Goal: Task Accomplishment & Management: Manage account settings

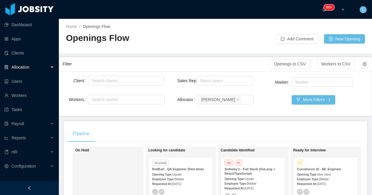
scroll to position [88, 0]
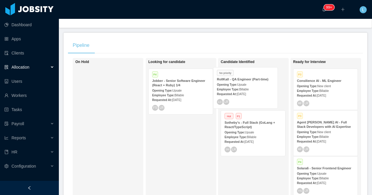
drag, startPoint x: 173, startPoint y: 86, endPoint x: 238, endPoint y: 85, distance: 64.8
click at [238, 85] on div "On Hold Looking for candidate No priority RollKall - QA Engineer (Part-time) Op…" at bounding box center [215, 145] width 295 height 175
click at [254, 81] on strong "RollKall - QA Engineer (Part-time)" at bounding box center [251, 81] width 52 height 4
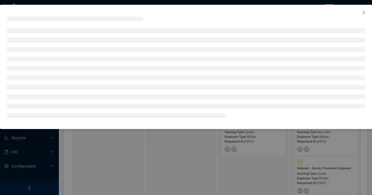
click at [244, 3] on div at bounding box center [186, 97] width 372 height 195
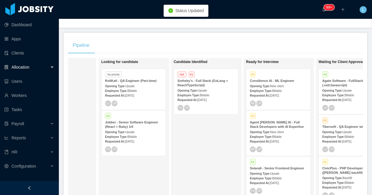
scroll to position [0, 83]
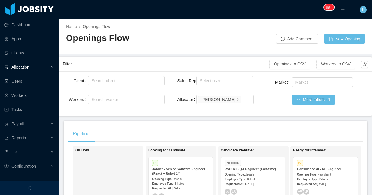
scroll to position [90, 0]
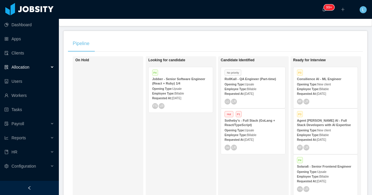
click at [248, 122] on strong "Sotheby's - Full Stack (GoLang + React/TypeScript)" at bounding box center [250, 123] width 51 height 8
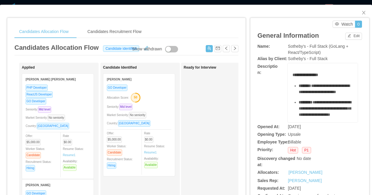
click at [137, 97] on text "50" at bounding box center [136, 97] width 4 height 4
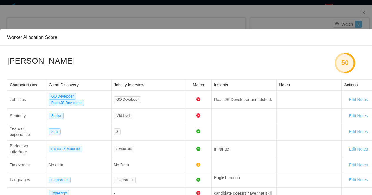
click at [195, 20] on div "Worker Allocation Score Abner García 50 Characteristics Client Discovery Jobsit…" at bounding box center [186, 97] width 372 height 195
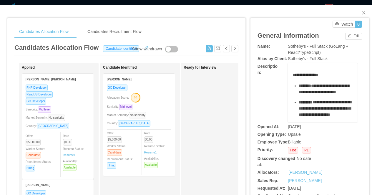
click at [205, 3] on div "Candidates Allocation Flow Candidates Recruitment Flow Candidates Allocation Fl…" at bounding box center [186, 97] width 372 height 195
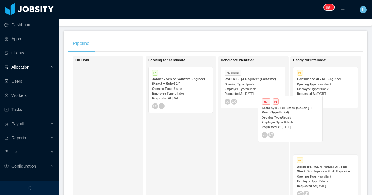
drag, startPoint x: 248, startPoint y: 125, endPoint x: 296, endPoint y: 105, distance: 52.3
click at [296, 105] on div "On Hold Looking for candidate P4 Jobber - Senior Software Engineer (React + Rub…" at bounding box center [215, 143] width 295 height 175
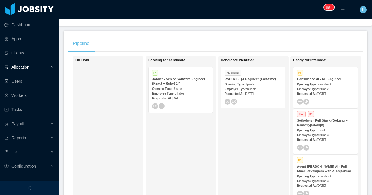
click at [327, 131] on span "Upsale" at bounding box center [321, 130] width 9 height 3
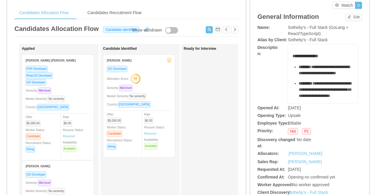
scroll to position [42, 0]
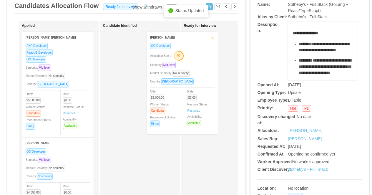
drag, startPoint x: 163, startPoint y: 60, endPoint x: 213, endPoint y: 60, distance: 50.3
click at [213, 60] on div "Applied Jorge Leonardo Dueñas Ormaza PHP Developer ReactJS Developer GO Develop…" at bounding box center [126, 170] width 224 height 299
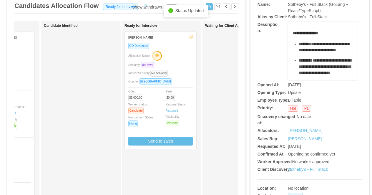
scroll to position [0, 77]
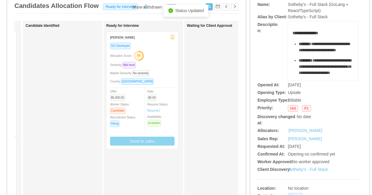
click at [151, 142] on button "Send to sales" at bounding box center [142, 141] width 64 height 9
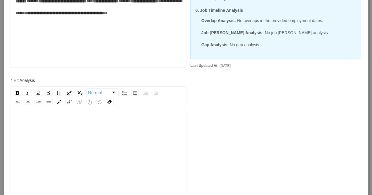
scroll to position [182, 0]
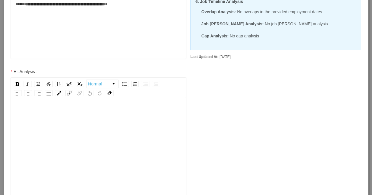
click at [84, 143] on div "rdw-editor" at bounding box center [99, 159] width 166 height 103
drag, startPoint x: 41, startPoint y: 115, endPoint x: 14, endPoint y: 115, distance: 27.7
click at [14, 115] on div "******" at bounding box center [98, 151] width 175 height 103
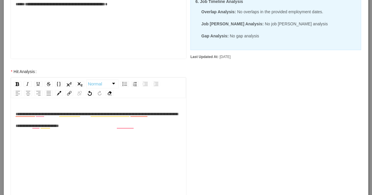
click at [148, 125] on div "**********" at bounding box center [99, 120] width 166 height 24
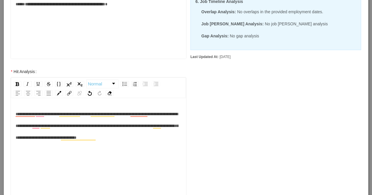
click at [117, 127] on span "**********" at bounding box center [97, 126] width 163 height 28
click at [150, 126] on span "**********" at bounding box center [97, 126] width 163 height 28
click at [113, 143] on div "**********" at bounding box center [99, 125] width 166 height 35
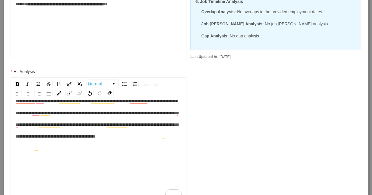
scroll to position [250, 0]
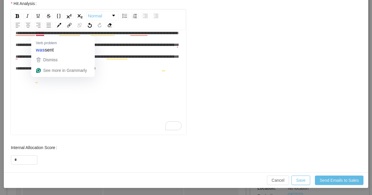
click at [45, 34] on span "**********" at bounding box center [97, 50] width 163 height 39
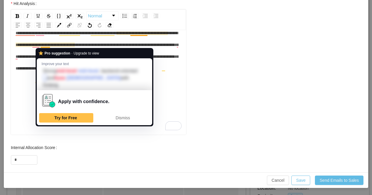
scroll to position [12, 0]
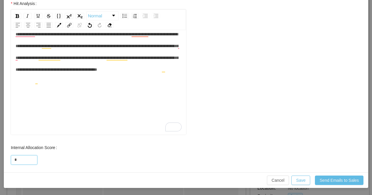
drag, startPoint x: 24, startPoint y: 162, endPoint x: 6, endPoint y: 162, distance: 18.0
click at [6, 162] on div "Internal Allocation Score *" at bounding box center [98, 154] width 187 height 24
drag, startPoint x: 17, startPoint y: 160, endPoint x: 6, endPoint y: 160, distance: 10.3
click at [6, 160] on div "Internal Allocation Score *" at bounding box center [98, 154] width 187 height 24
type input "**"
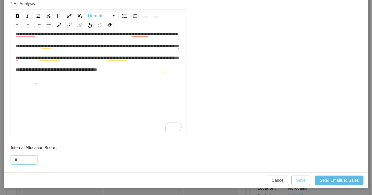
click at [301, 181] on button "Save" at bounding box center [300, 179] width 19 height 9
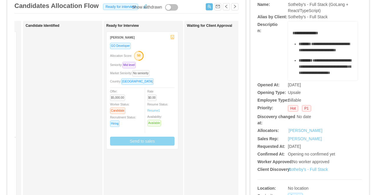
scroll to position [221, 0]
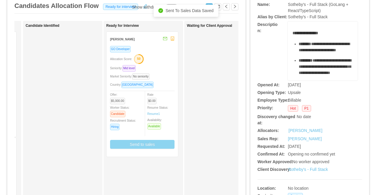
click at [163, 58] on div "Allocation Score: 50" at bounding box center [142, 58] width 64 height 9
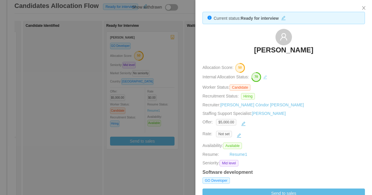
click at [269, 79] on button "button" at bounding box center [265, 77] width 7 height 7
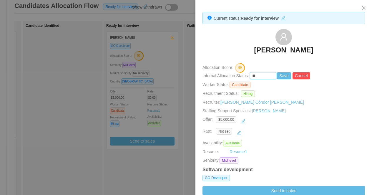
drag, startPoint x: 263, startPoint y: 77, endPoint x: 241, endPoint y: 77, distance: 22.1
click at [241, 77] on div "Internal Allocation Status: ** Save Cancel" at bounding box center [284, 75] width 164 height 7
type input "**"
click at [286, 75] on button "Save" at bounding box center [284, 75] width 14 height 7
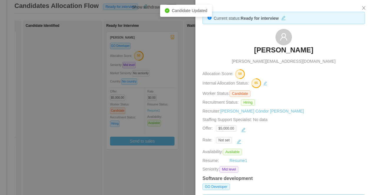
click at [177, 80] on div at bounding box center [186, 97] width 372 height 195
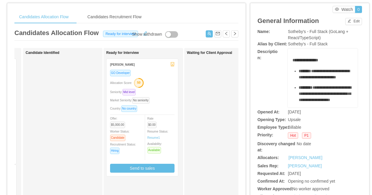
scroll to position [22, 0]
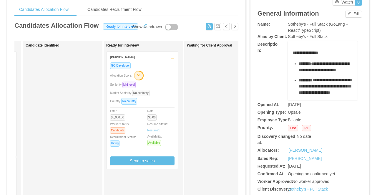
click at [166, 74] on div "Allocation Score: 50" at bounding box center [142, 74] width 64 height 9
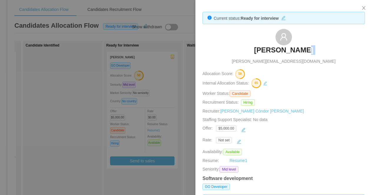
drag, startPoint x: 309, startPoint y: 49, endPoint x: 240, endPoint y: 49, distance: 69.2
click at [240, 49] on div "Abner García abner.garciaruiz@outlook.com" at bounding box center [284, 47] width 163 height 36
drag, startPoint x: 318, startPoint y: 54, endPoint x: 262, endPoint y: 51, distance: 55.7
click at [262, 51] on div "Abner García abner.garciaruiz@outlook.com" at bounding box center [284, 47] width 163 height 36
copy h3 "Abner García"
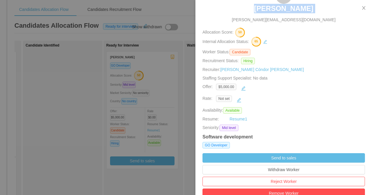
scroll to position [105, 0]
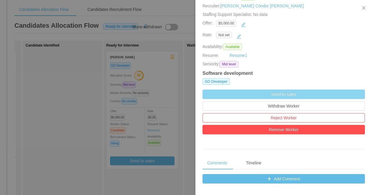
click at [243, 94] on button "Send to sales" at bounding box center [284, 94] width 163 height 9
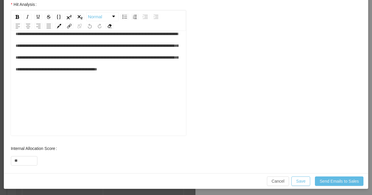
scroll to position [0, 0]
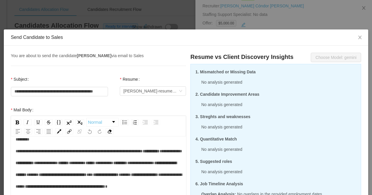
click at [246, 19] on div "**********" at bounding box center [186, 97] width 372 height 195
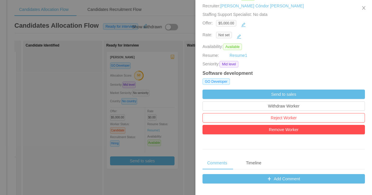
click at [175, 24] on div at bounding box center [186, 97] width 372 height 195
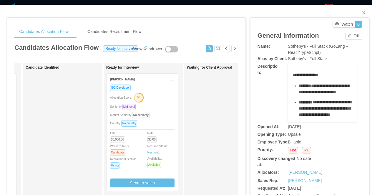
click at [163, 4] on div "Candidates Allocation Flow Candidates Recruitment Flow Candidates Allocation Fl…" at bounding box center [186, 97] width 372 height 195
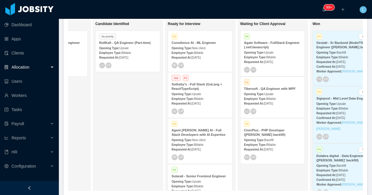
scroll to position [0, 89]
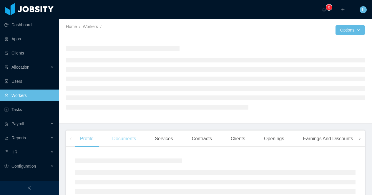
click at [115, 140] on div "Documents" at bounding box center [123, 138] width 33 height 16
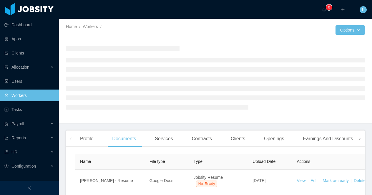
scroll to position [70, 0]
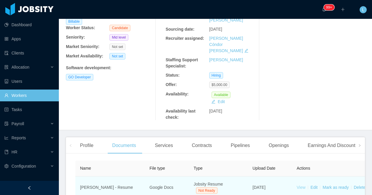
click at [300, 185] on link "View" at bounding box center [301, 187] width 9 height 5
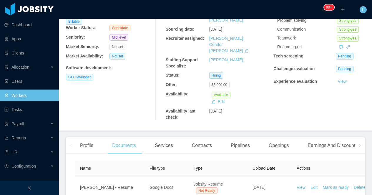
scroll to position [72, 0]
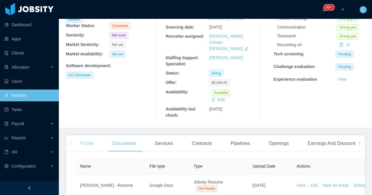
click at [88, 135] on div "Profile" at bounding box center [86, 143] width 23 height 16
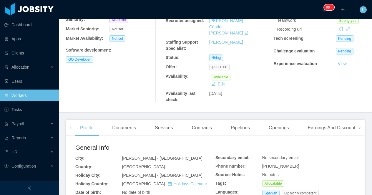
scroll to position [90, 0]
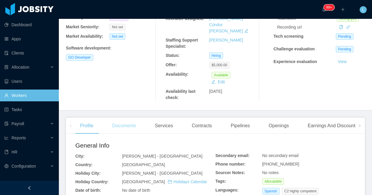
click at [127, 117] on div "Documents" at bounding box center [123, 125] width 33 height 16
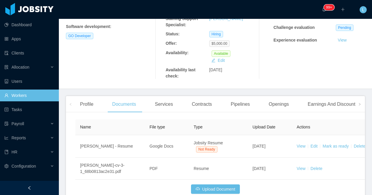
scroll to position [128, 0]
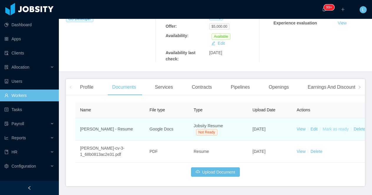
click at [337, 127] on link "Mark as ready" at bounding box center [336, 129] width 26 height 5
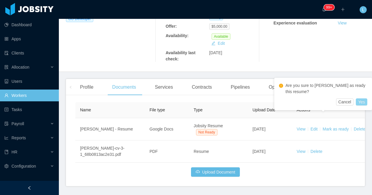
click at [362, 102] on button "Yes" at bounding box center [361, 101] width 11 height 7
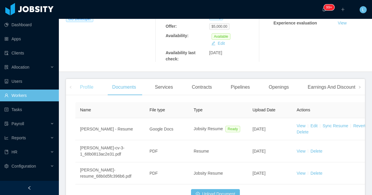
click at [82, 79] on div "Profile" at bounding box center [86, 87] width 23 height 16
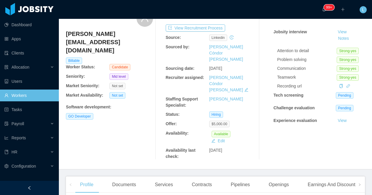
scroll to position [25, 0]
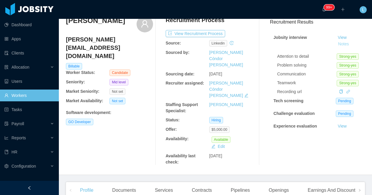
click at [342, 47] on button "Notes" at bounding box center [344, 44] width 16 height 7
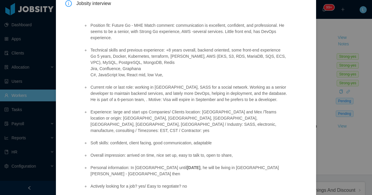
scroll to position [91, 0]
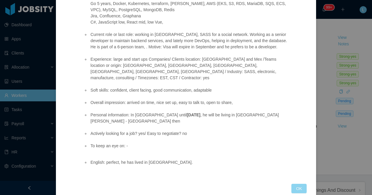
click at [297, 184] on button "OK" at bounding box center [298, 188] width 15 height 9
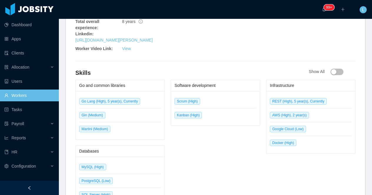
scroll to position [65, 0]
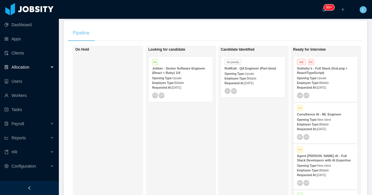
scroll to position [101, 0]
click at [254, 73] on span "Upsale" at bounding box center [249, 73] width 9 height 3
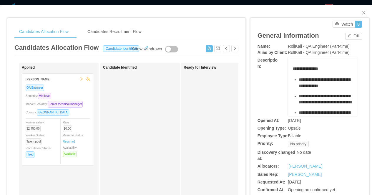
scroll to position [0, 7]
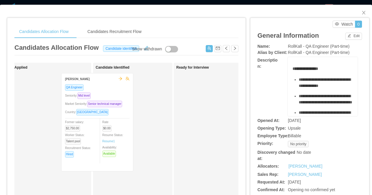
drag, startPoint x: 74, startPoint y: 104, endPoint x: 142, endPoint y: 104, distance: 67.7
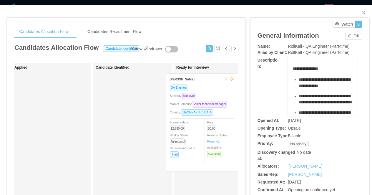
drag, startPoint x: 147, startPoint y: 101, endPoint x: 220, endPoint y: 102, distance: 72.4
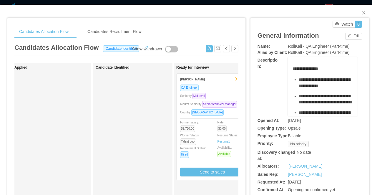
click at [190, 1] on div "**********" at bounding box center [186, 97] width 372 height 195
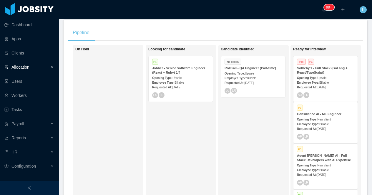
click at [194, 71] on div "Jobber - Senior Software Engineer (React + Ruby) 1/4" at bounding box center [180, 70] width 57 height 9
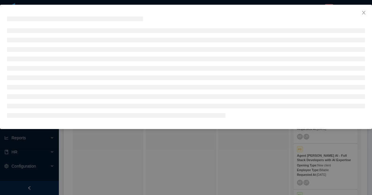
click at [214, 2] on div at bounding box center [186, 97] width 372 height 195
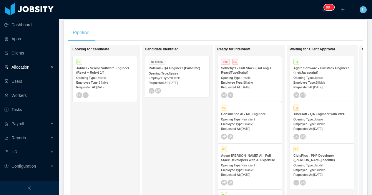
scroll to position [0, 84]
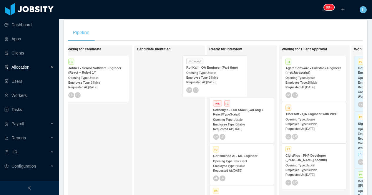
drag, startPoint x: 190, startPoint y: 72, endPoint x: 244, endPoint y: 71, distance: 54.2
click at [244, 71] on div "On Hold Looking for candidate P4 Jobber - Senior Software Engineer (React + Rub…" at bounding box center [215, 132] width 295 height 175
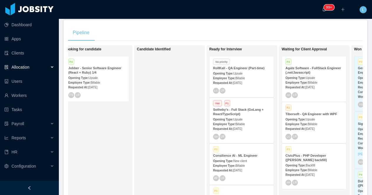
click at [243, 70] on div "Opening Type: Upsale" at bounding box center [241, 73] width 57 height 6
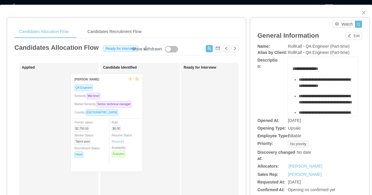
drag, startPoint x: 80, startPoint y: 103, endPoint x: 145, endPoint y: 103, distance: 65.1
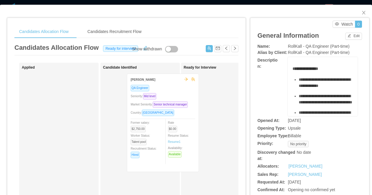
drag, startPoint x: 157, startPoint y: 103, endPoint x: 168, endPoint y: 101, distance: 11.4
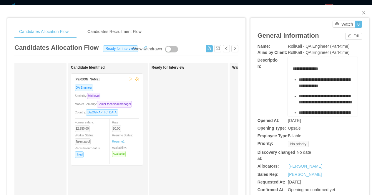
scroll to position [0, 67]
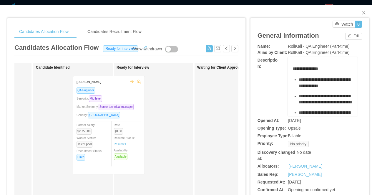
drag, startPoint x: 92, startPoint y: 95, endPoint x: 136, endPoint y: 99, distance: 44.6
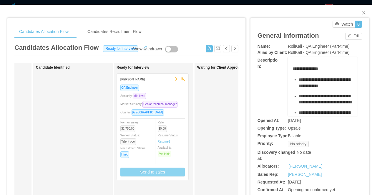
click at [164, 176] on button "Send to sales" at bounding box center [152, 172] width 64 height 9
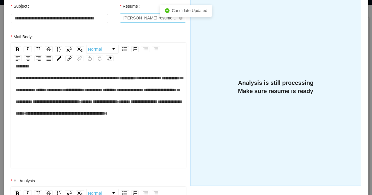
scroll to position [156, 0]
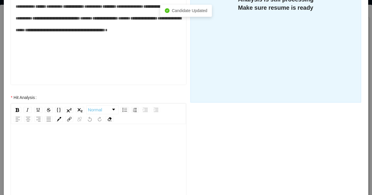
click at [91, 144] on div "rdw-editor" at bounding box center [99, 140] width 166 height 12
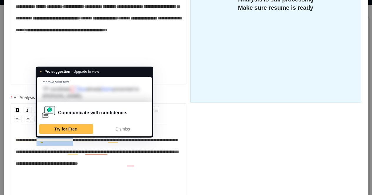
drag, startPoint x: 92, startPoint y: 140, endPoint x: 42, endPoint y: 140, distance: 49.5
click at [42, 140] on span "**********" at bounding box center [97, 152] width 163 height 28
click at [85, 148] on div "**********" at bounding box center [99, 151] width 166 height 35
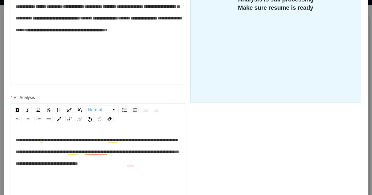
click at [91, 141] on span "**********" at bounding box center [97, 152] width 163 height 28
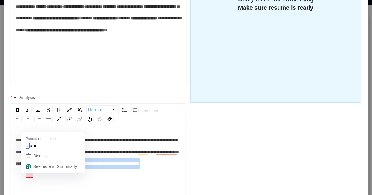
drag, startPoint x: 121, startPoint y: 176, endPoint x: 26, endPoint y: 174, distance: 94.5
click at [26, 169] on div "**********" at bounding box center [99, 151] width 166 height 35
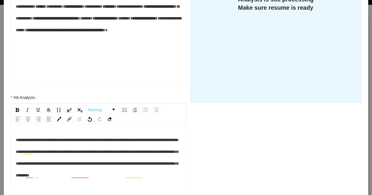
click at [169, 177] on div "**********" at bounding box center [99, 157] width 166 height 47
click at [128, 153] on span "**********" at bounding box center [97, 157] width 163 height 39
click at [149, 162] on span "**********" at bounding box center [97, 157] width 163 height 39
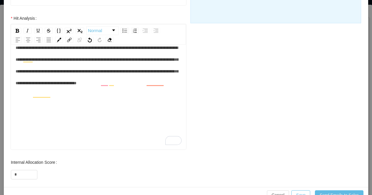
scroll to position [250, 0]
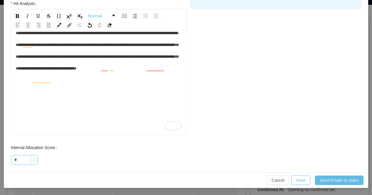
drag, startPoint x: 21, startPoint y: 158, endPoint x: 13, endPoint y: 158, distance: 7.4
click at [13, 158] on input "*" at bounding box center [24, 159] width 26 height 9
type input "***"
click at [112, 152] on div "Internal Allocation Score ***" at bounding box center [98, 154] width 175 height 24
click at [305, 179] on button "Save" at bounding box center [300, 179] width 19 height 9
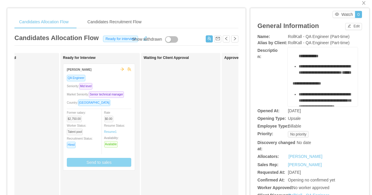
scroll to position [0, 121]
click at [116, 98] on div "Market Seniority: Senior technical manager" at bounding box center [98, 94] width 64 height 7
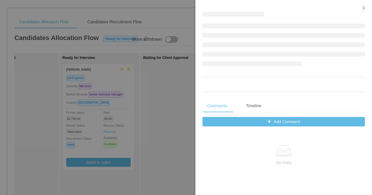
click at [163, 65] on div at bounding box center [186, 97] width 372 height 195
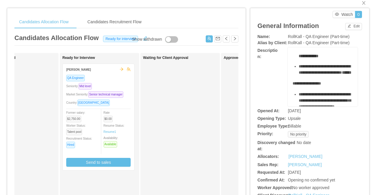
click at [301, 36] on span "RollKall - QA Engineer (Part-time)" at bounding box center [319, 36] width 62 height 5
copy span "RollKall - QA Engineer (Part-time)"
click at [102, 82] on div "QA Engineer Seniority: Mid level Market Seniority: Senior technical manager Cou…" at bounding box center [98, 120] width 64 height 92
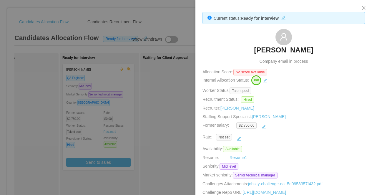
drag, startPoint x: 313, startPoint y: 49, endPoint x: 237, endPoint y: 49, distance: 76.6
click at [237, 49] on div "[PERSON_NAME] Company email in process" at bounding box center [284, 47] width 163 height 36
drag, startPoint x: 317, startPoint y: 51, endPoint x: 256, endPoint y: 52, distance: 60.7
click at [256, 52] on div "[PERSON_NAME] Company email in process" at bounding box center [284, 47] width 163 height 36
copy h3 "[PERSON_NAME]"
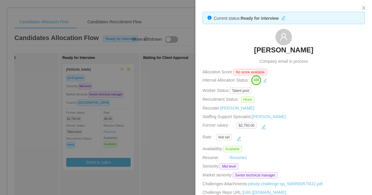
click at [121, 122] on div at bounding box center [186, 97] width 372 height 195
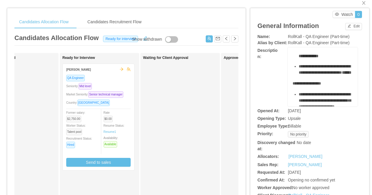
scroll to position [0, 0]
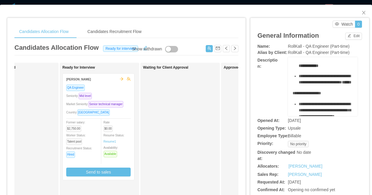
click at [155, 1] on div "**********" at bounding box center [186, 97] width 372 height 195
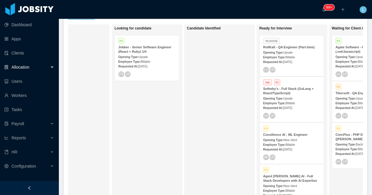
scroll to position [0, 45]
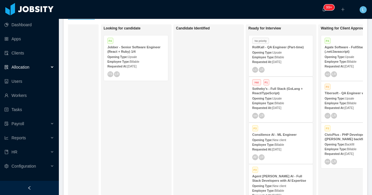
click at [267, 56] on strong "Employee Type:" at bounding box center [263, 57] width 22 height 3
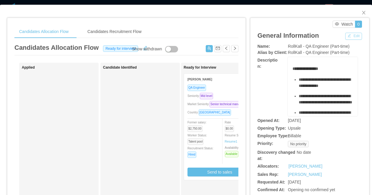
click at [347, 37] on button "Edit" at bounding box center [353, 36] width 17 height 7
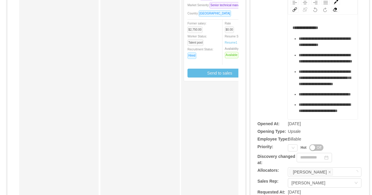
scroll to position [137, 0]
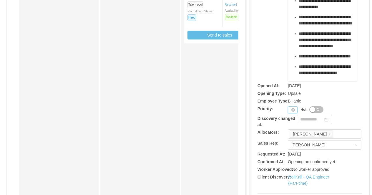
click at [291, 110] on div "Priority" at bounding box center [293, 109] width 10 height 7
click at [293, 146] on li "P4" at bounding box center [294, 147] width 12 height 9
click at [275, 58] on div "**********" at bounding box center [310, 4] width 105 height 154
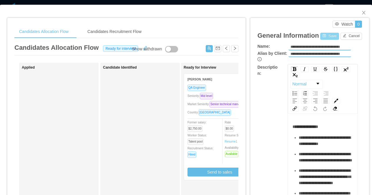
click at [323, 34] on button "Save" at bounding box center [329, 36] width 19 height 7
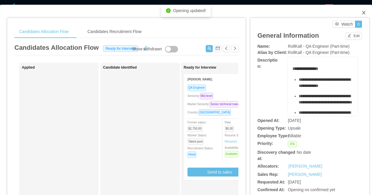
click at [363, 11] on icon "icon: close" at bounding box center [364, 12] width 5 height 5
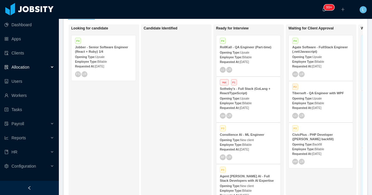
scroll to position [0, 87]
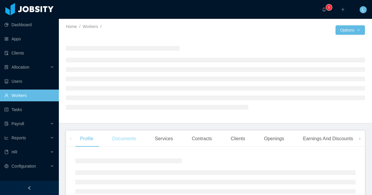
click at [127, 137] on div "Documents" at bounding box center [123, 138] width 33 height 16
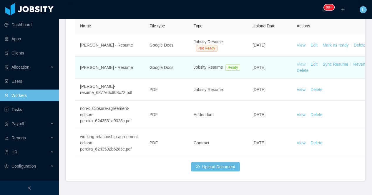
scroll to position [180, 0]
click at [300, 64] on link "View" at bounding box center [301, 64] width 9 height 5
